Goal: Complete application form: Complete application form

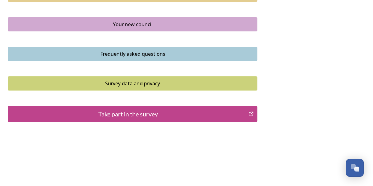
scroll to position [475, 0]
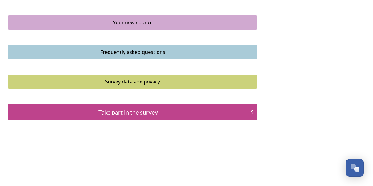
click at [121, 113] on div "Take part in the survey" at bounding box center [128, 112] width 234 height 9
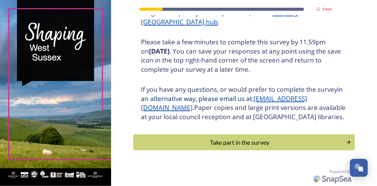
scroll to position [110, 0]
click at [257, 140] on div "Take part in the survey" at bounding box center [240, 142] width 208 height 9
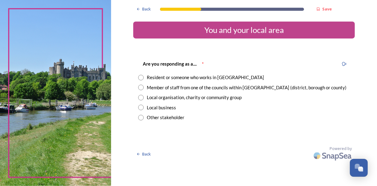
click at [141, 77] on input "radio" at bounding box center [141, 78] width 6 height 6
radio input "true"
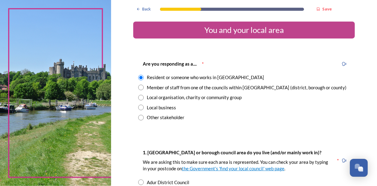
click at [139, 86] on input "radio" at bounding box center [141, 88] width 6 height 6
radio input "true"
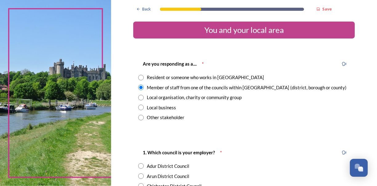
click at [141, 78] on input "radio" at bounding box center [141, 78] width 6 height 6
radio input "true"
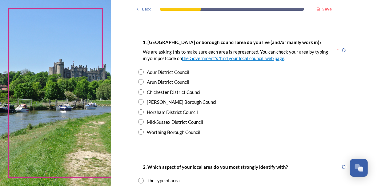
scroll to position [123, 0]
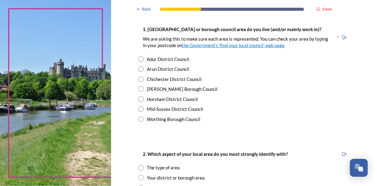
click at [139, 79] on input "radio" at bounding box center [141, 79] width 6 height 6
radio input "true"
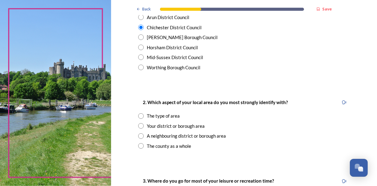
scroll to position [185, 0]
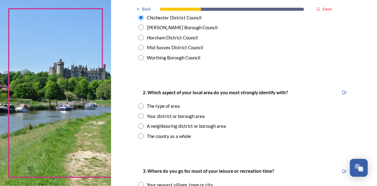
click at [138, 116] on input "radio" at bounding box center [141, 116] width 6 height 6
radio input "true"
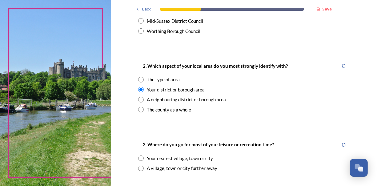
scroll to position [246, 0]
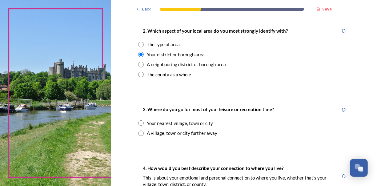
click at [138, 45] on input "radio" at bounding box center [141, 45] width 6 height 6
radio input "true"
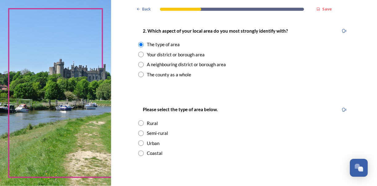
click at [140, 152] on input "radio" at bounding box center [141, 154] width 6 height 6
radio input "true"
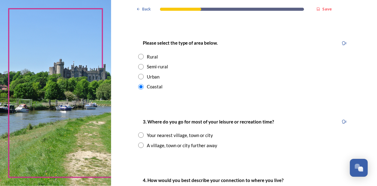
scroll to position [339, 0]
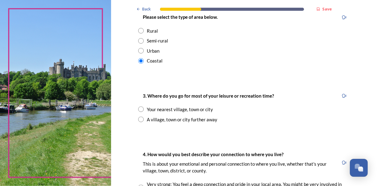
click at [138, 111] on input "radio" at bounding box center [141, 110] width 6 height 6
radio input "true"
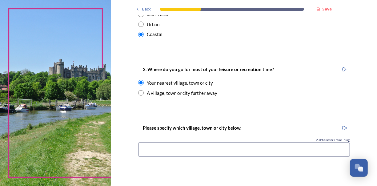
scroll to position [400, 0]
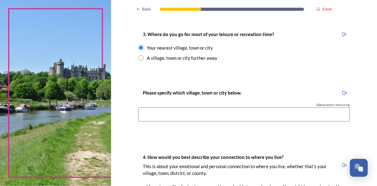
click at [154, 112] on input at bounding box center [244, 115] width 212 height 14
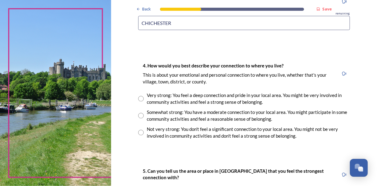
scroll to position [493, 0]
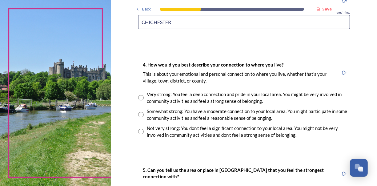
type input "CHICHESTER"
click at [139, 114] on input "radio" at bounding box center [141, 115] width 6 height 6
radio input "true"
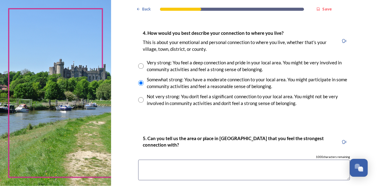
scroll to position [524, 0]
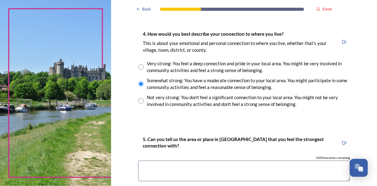
click at [138, 68] on input "radio" at bounding box center [141, 67] width 6 height 6
radio input "true"
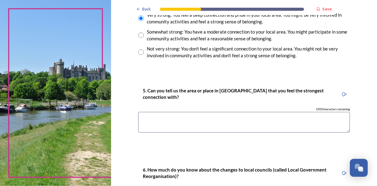
scroll to position [616, 0]
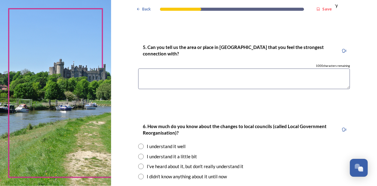
click at [168, 75] on textarea at bounding box center [244, 78] width 212 height 21
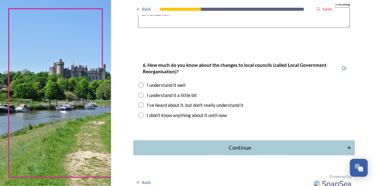
scroll to position [678, 0]
type textarea "CHICHESTER"
click at [140, 86] on input "radio" at bounding box center [141, 85] width 6 height 6
radio input "true"
click at [239, 148] on div "Continue" at bounding box center [240, 147] width 209 height 8
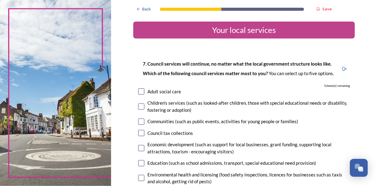
scroll to position [31, 0]
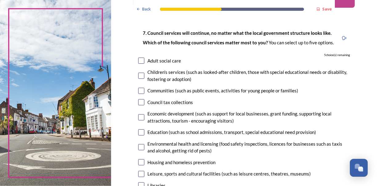
click at [139, 63] on input "checkbox" at bounding box center [141, 61] width 6 height 6
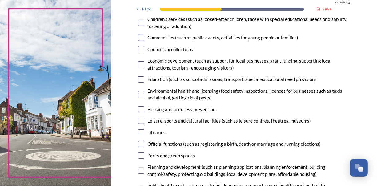
scroll to position [62, 0]
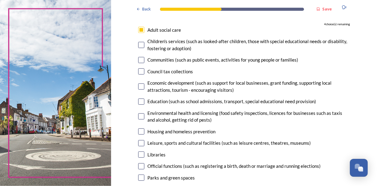
click at [141, 32] on input "checkbox" at bounding box center [141, 30] width 6 height 6
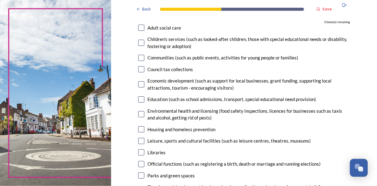
scroll to position [31, 0]
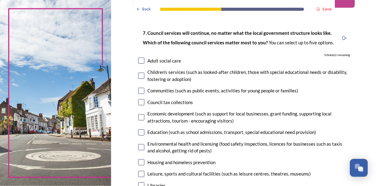
click at [143, 61] on div "Adult social care" at bounding box center [244, 60] width 212 height 7
checkbox input "true"
click at [142, 75] on input "checkbox" at bounding box center [141, 76] width 6 height 6
checkbox input "true"
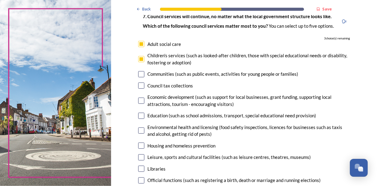
scroll to position [92, 0]
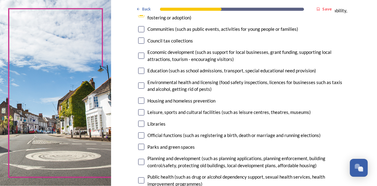
click at [140, 101] on input "checkbox" at bounding box center [141, 101] width 6 height 6
checkbox input "true"
click at [138, 123] on input "checkbox" at bounding box center [141, 124] width 6 height 6
checkbox input "true"
click at [139, 113] on input "checkbox" at bounding box center [141, 112] width 6 height 6
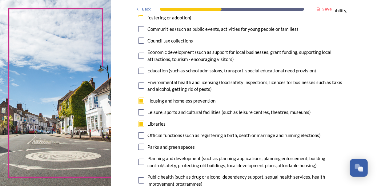
checkbox input "true"
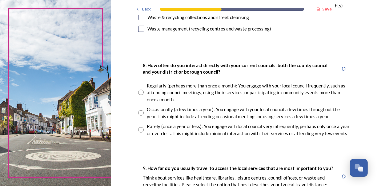
scroll to position [308, 0]
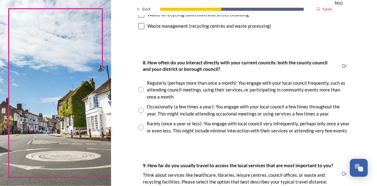
click at [138, 89] on input "radio" at bounding box center [141, 90] width 6 height 6
radio input "true"
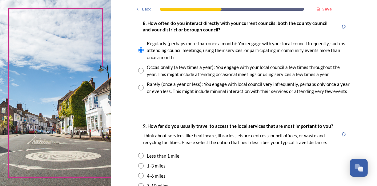
scroll to position [400, 0]
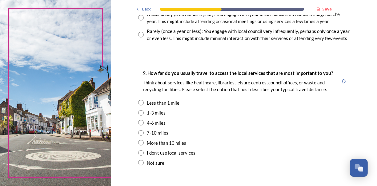
click at [139, 123] on input "radio" at bounding box center [141, 123] width 6 height 6
radio input "true"
click at [139, 133] on input "radio" at bounding box center [141, 133] width 6 height 6
radio input "true"
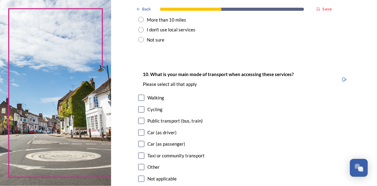
scroll to position [554, 0]
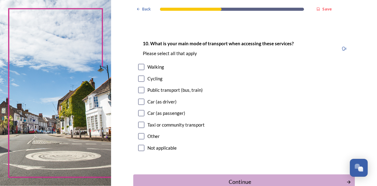
click at [140, 103] on input "checkbox" at bounding box center [141, 102] width 6 height 6
checkbox input "true"
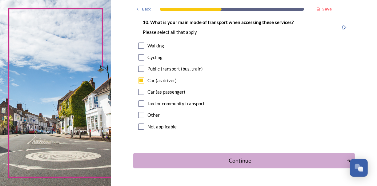
scroll to position [594, 0]
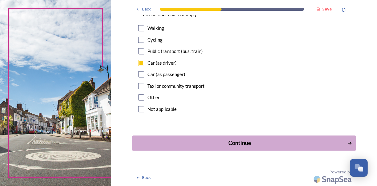
click at [250, 139] on div "Continue" at bounding box center [240, 143] width 209 height 8
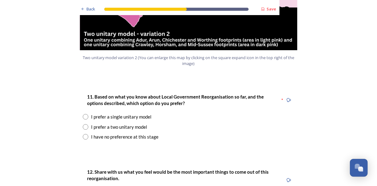
scroll to position [770, 0]
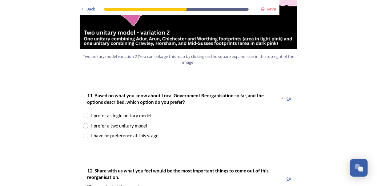
click at [83, 123] on input "radio" at bounding box center [86, 126] width 6 height 6
radio input "true"
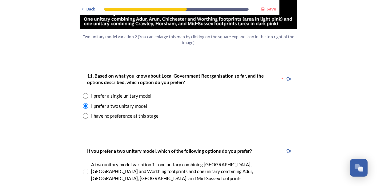
scroll to position [862, 0]
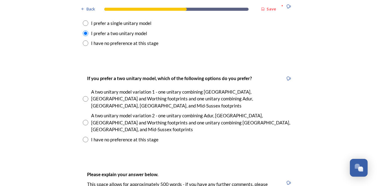
click at [83, 96] on input "radio" at bounding box center [86, 99] width 6 height 6
radio input "true"
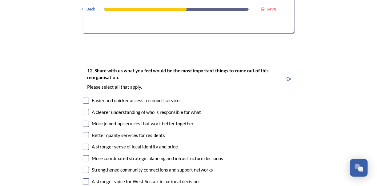
scroll to position [1109, 0]
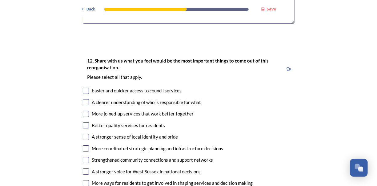
click at [84, 99] on input "checkbox" at bounding box center [86, 102] width 6 height 6
checkbox input "true"
click at [85, 134] on input "checkbox" at bounding box center [86, 137] width 6 height 6
checkbox input "true"
click at [83, 88] on input "checkbox" at bounding box center [86, 91] width 6 height 6
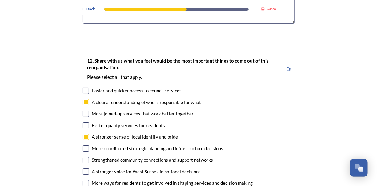
checkbox input "true"
click at [84, 122] on input "checkbox" at bounding box center [86, 125] width 6 height 6
checkbox input "true"
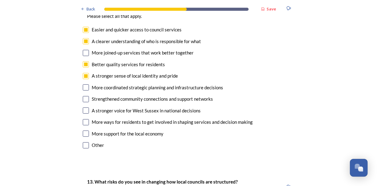
scroll to position [1171, 0]
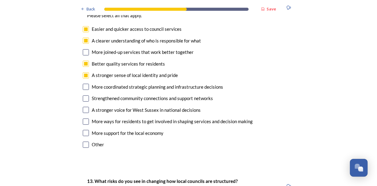
click at [83, 95] on input "checkbox" at bounding box center [86, 98] width 6 height 6
checkbox input "true"
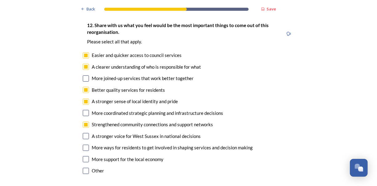
scroll to position [1109, 0]
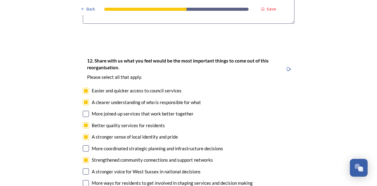
click at [85, 145] on input "checkbox" at bounding box center [86, 148] width 6 height 6
checkbox input "true"
click at [83, 111] on input "checkbox" at bounding box center [86, 114] width 6 height 6
checkbox input "true"
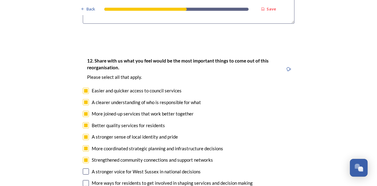
checkbox input "true"
drag, startPoint x: 83, startPoint y: 152, endPoint x: 85, endPoint y: 149, distance: 3.3
click at [84, 180] on input "checkbox" at bounding box center [86, 183] width 6 height 6
checkbox input "true"
click at [85, 168] on input "checkbox" at bounding box center [86, 171] width 6 height 6
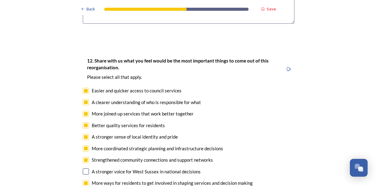
checkbox input "true"
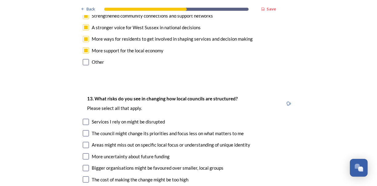
scroll to position [1263, 0]
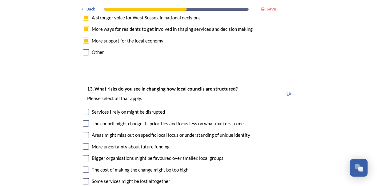
click at [84, 132] on input "checkbox" at bounding box center [86, 135] width 6 height 6
checkbox input "true"
drag, startPoint x: 80, startPoint y: 128, endPoint x: 83, endPoint y: 125, distance: 4.1
click at [80, 128] on div "13. What risks do you see in changing how local councils are structured? ﻿Pleas…" at bounding box center [189, 147] width 222 height 137
click at [83, 155] on input "checkbox" at bounding box center [86, 158] width 6 height 6
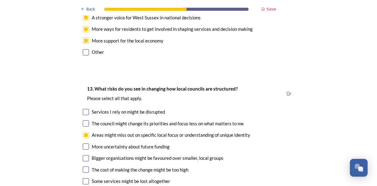
checkbox input "true"
click at [83, 144] on input "checkbox" at bounding box center [86, 147] width 6 height 6
checkbox input "true"
click at [83, 167] on input "checkbox" at bounding box center [86, 170] width 6 height 6
checkbox input "true"
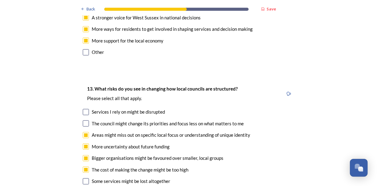
click at [84, 178] on input "checkbox" at bounding box center [86, 181] width 6 height 6
checkbox input "true"
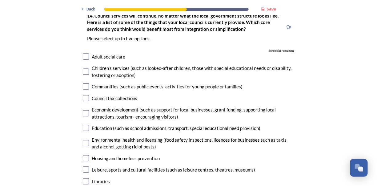
scroll to position [1479, 0]
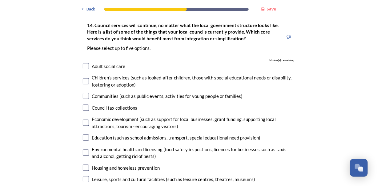
click at [85, 165] on input "checkbox" at bounding box center [86, 168] width 6 height 6
checkbox input "true"
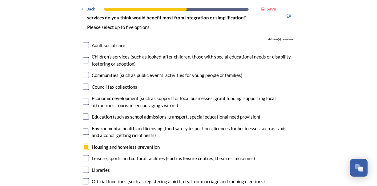
scroll to position [1509, 0]
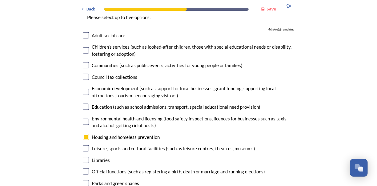
click at [85, 157] on input "checkbox" at bounding box center [86, 160] width 6 height 6
checkbox input "true"
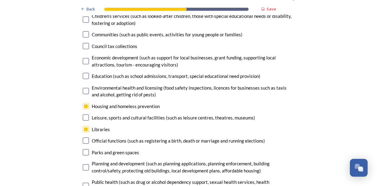
scroll to position [1571, 0]
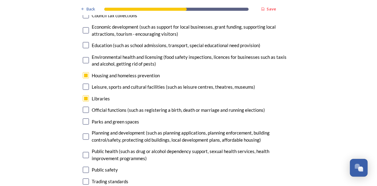
click at [84, 134] on input "checkbox" at bounding box center [86, 137] width 6 height 6
checkbox input "true"
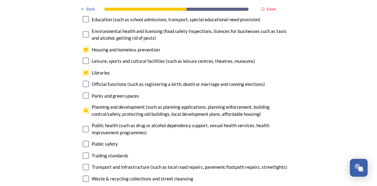
scroll to position [1633, 0]
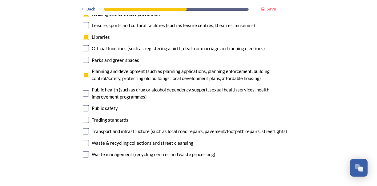
click at [85, 128] on input "checkbox" at bounding box center [86, 131] width 6 height 6
checkbox input "true"
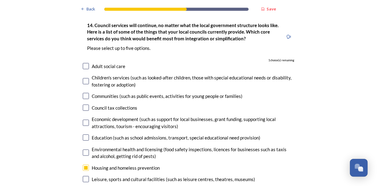
scroll to position [1571, 0]
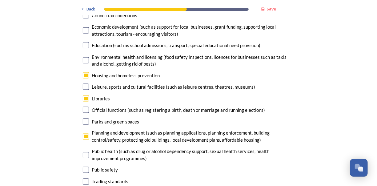
click at [83, 167] on input "checkbox" at bounding box center [86, 170] width 6 height 6
checkbox input "true"
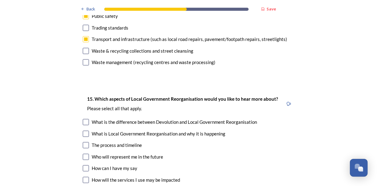
scroll to position [1756, 0]
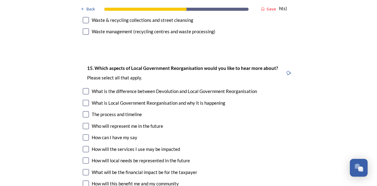
click at [83, 169] on input "checkbox" at bounding box center [86, 172] width 6 height 6
checkbox input "true"
click at [83, 157] on input "checkbox" at bounding box center [86, 160] width 6 height 6
checkbox input "true"
click at [83, 146] on input "checkbox" at bounding box center [86, 149] width 6 height 6
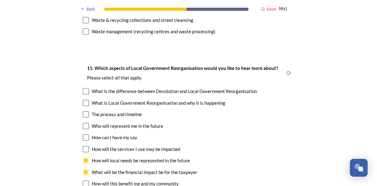
checkbox input "true"
click at [85, 134] on input "checkbox" at bounding box center [86, 137] width 6 height 6
checkbox input "true"
click at [84, 123] on input "checkbox" at bounding box center [86, 126] width 6 height 6
checkbox input "true"
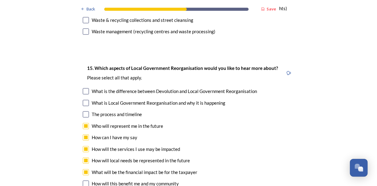
click at [85, 111] on input "checkbox" at bounding box center [86, 114] width 6 height 6
checkbox input "true"
click at [84, 88] on input "checkbox" at bounding box center [86, 91] width 6 height 6
checkbox input "true"
click at [85, 181] on input "checkbox" at bounding box center [86, 184] width 6 height 6
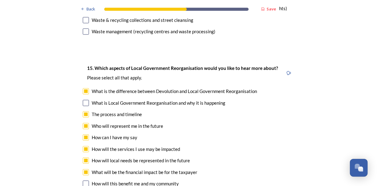
checkbox input "true"
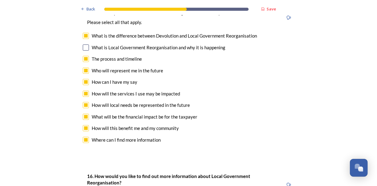
scroll to position [1879, 0]
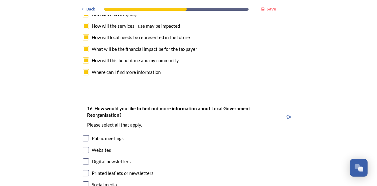
click at [85, 135] on input "checkbox" at bounding box center [86, 138] width 6 height 6
checkbox input "true"
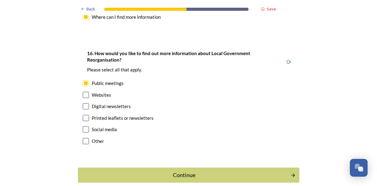
click at [185, 171] on div "Continue" at bounding box center [184, 175] width 207 height 8
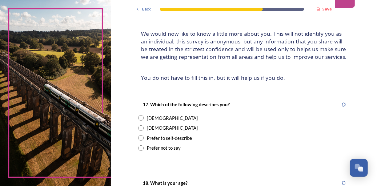
scroll to position [62, 0]
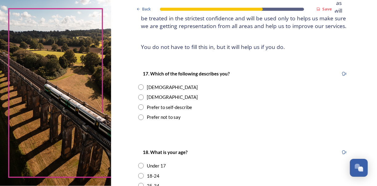
click at [140, 97] on input "radio" at bounding box center [141, 98] width 6 height 6
radio input "true"
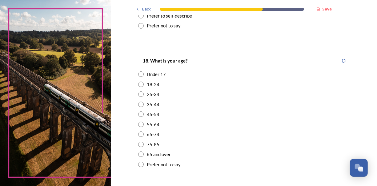
scroll to position [154, 0]
click at [140, 123] on input "radio" at bounding box center [141, 124] width 6 height 6
radio input "true"
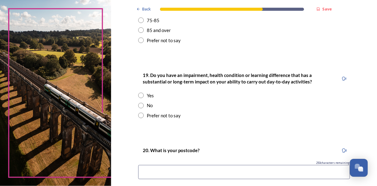
click at [142, 103] on div "No" at bounding box center [244, 105] width 212 height 7
radio input "true"
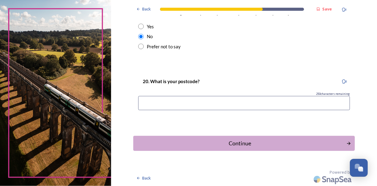
scroll to position [346, 0]
click at [208, 107] on input at bounding box center [244, 103] width 212 height 14
type input "PO19"
click at [249, 141] on div "Continue" at bounding box center [240, 143] width 209 height 8
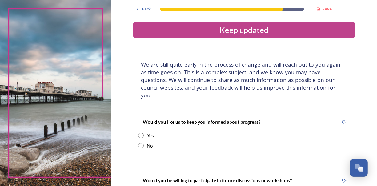
click at [138, 143] on input "radio" at bounding box center [141, 146] width 6 height 6
radio input "true"
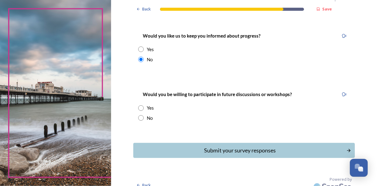
click at [138, 105] on input "radio" at bounding box center [141, 108] width 6 height 6
radio input "true"
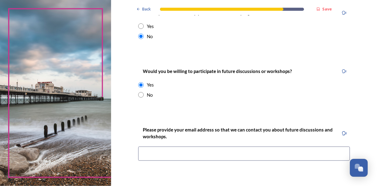
scroll to position [148, 0]
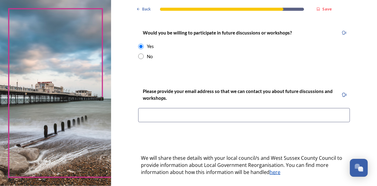
click at [139, 54] on input "radio" at bounding box center [141, 57] width 6 height 6
radio input "true"
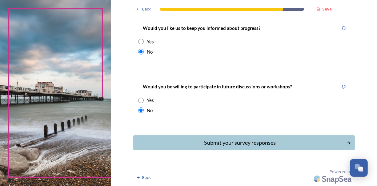
scroll to position [86, 0]
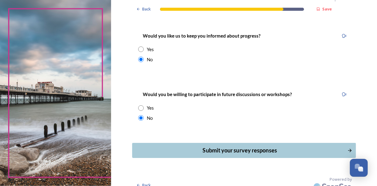
click at [252, 146] on div "Submit your survey responses" at bounding box center [240, 150] width 209 height 8
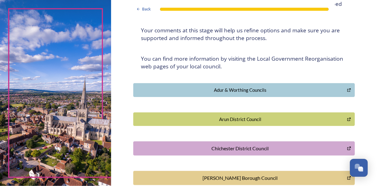
scroll to position [0, 0]
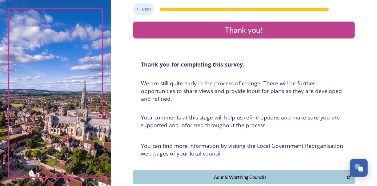
click at [146, 6] on span "Back" at bounding box center [146, 9] width 9 height 6
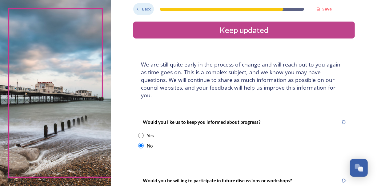
click at [146, 6] on span "Back" at bounding box center [146, 9] width 9 height 6
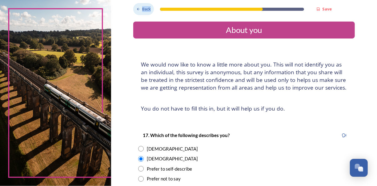
click at [146, 6] on span "Back" at bounding box center [146, 9] width 9 height 6
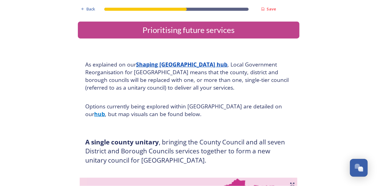
click at [146, 6] on div "Back Save" at bounding box center [179, 7] width 202 height 15
